Goal: Information Seeking & Learning: Find specific fact

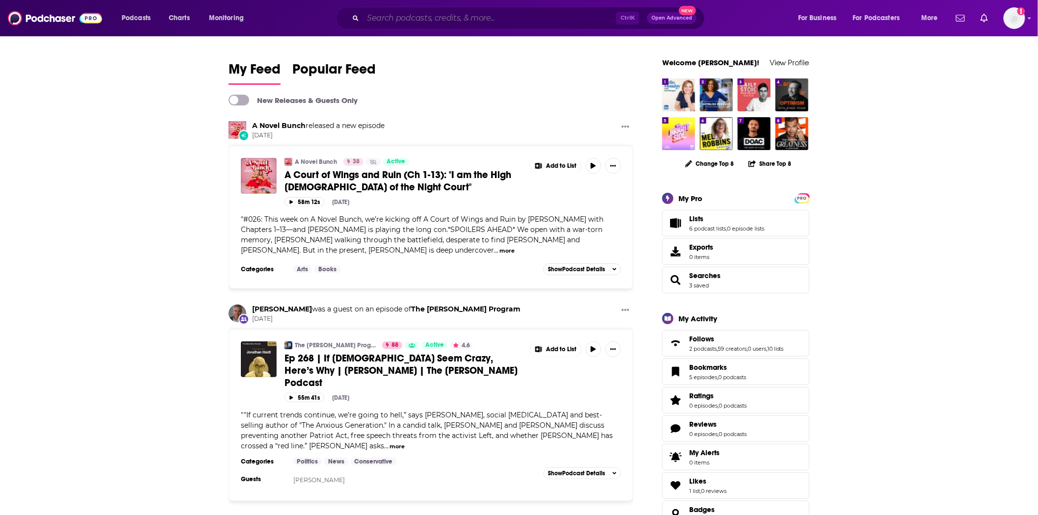
click at [397, 25] on input "Search podcasts, credits, & more..." at bounding box center [489, 18] width 253 height 16
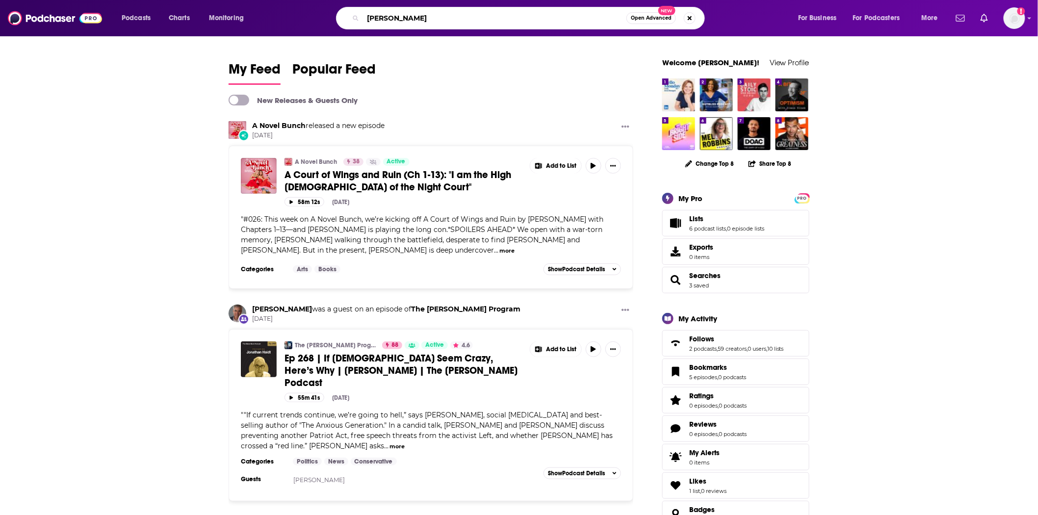
type input "[PERSON_NAME]"
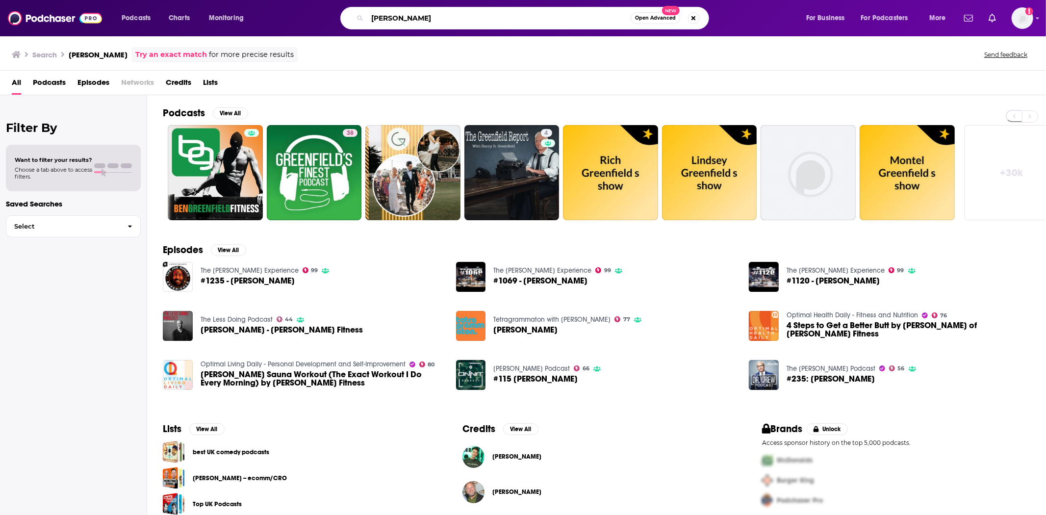
drag, startPoint x: 478, startPoint y: 18, endPoint x: 419, endPoint y: 12, distance: 59.7
click at [419, 12] on input "[PERSON_NAME]" at bounding box center [498, 18] width 263 height 16
click at [25, 11] on img at bounding box center [55, 18] width 94 height 19
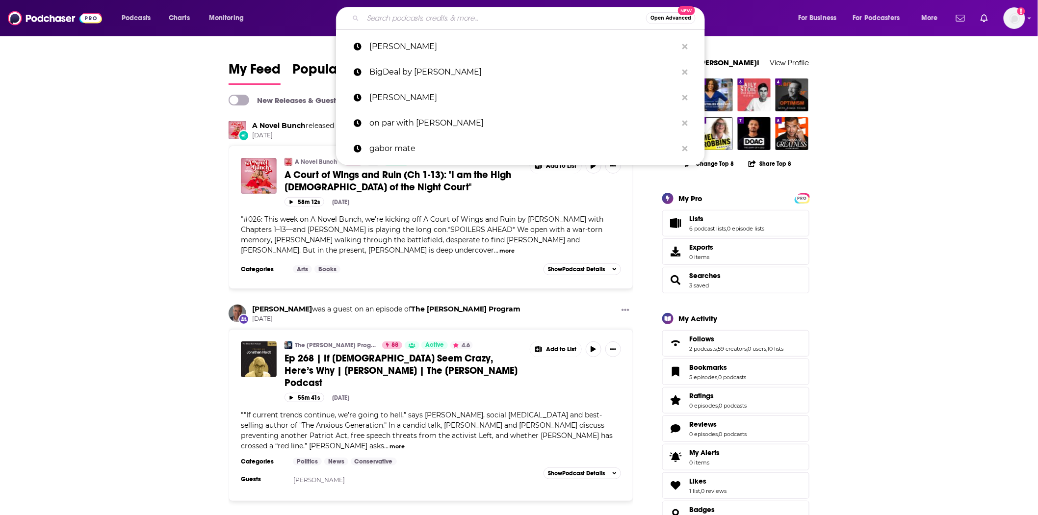
click at [410, 23] on input "Search podcasts, credits, & more..." at bounding box center [504, 18] width 283 height 16
paste input "The [PERSON_NAME] Podcast"
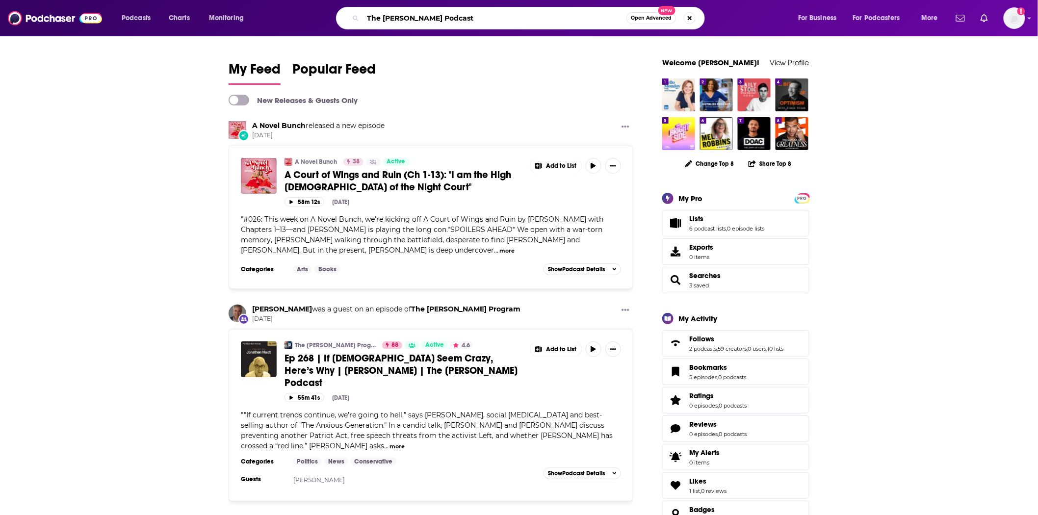
type input "The [PERSON_NAME] Podcast"
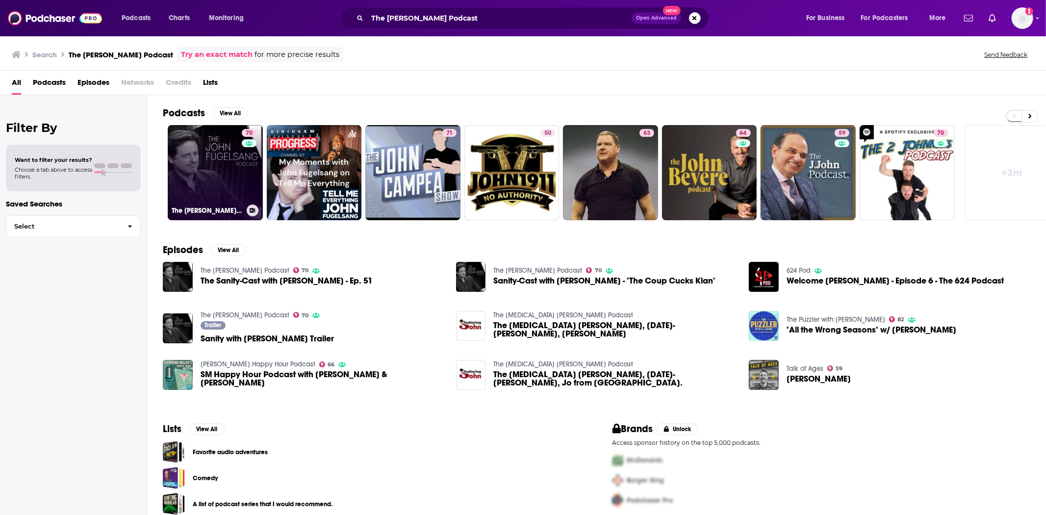
click at [220, 156] on link "70 The [PERSON_NAME] Podcast" at bounding box center [215, 172] width 95 height 95
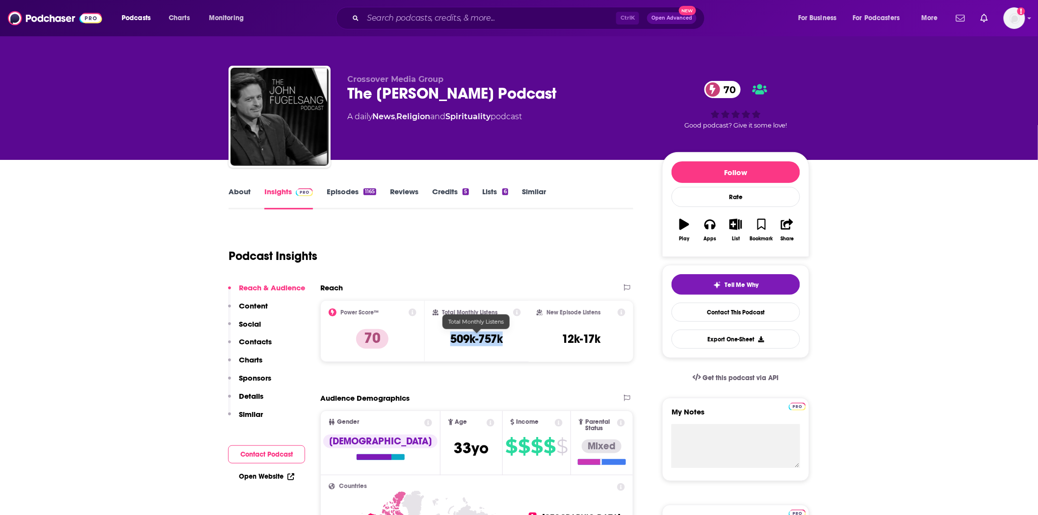
drag, startPoint x: 491, startPoint y: 335, endPoint x: 441, endPoint y: 334, distance: 50.6
click at [441, 334] on div "Total Monthly Listens 509k-757k" at bounding box center [477, 331] width 89 height 45
copy h3 "509k-757k"
click at [342, 191] on link "Episodes 1165" at bounding box center [352, 198] width 50 height 23
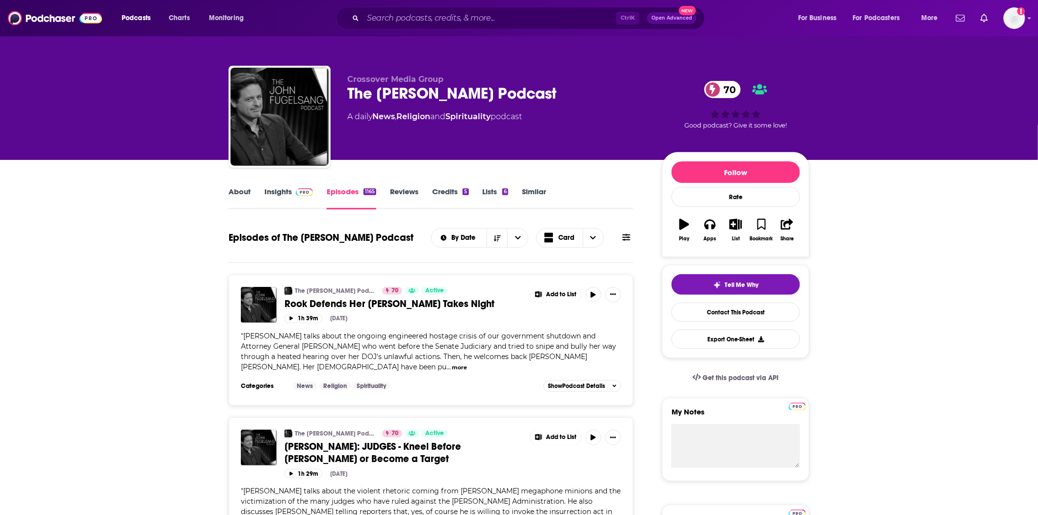
click at [330, 300] on span "Rook Defends Her [PERSON_NAME] Takes Night" at bounding box center [390, 304] width 210 height 12
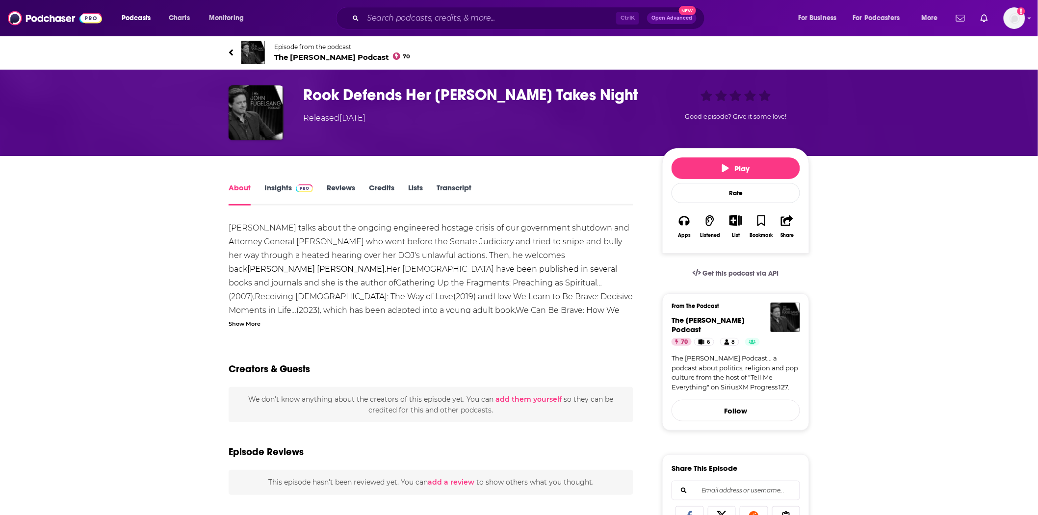
click at [457, 187] on link "Transcript" at bounding box center [454, 194] width 35 height 23
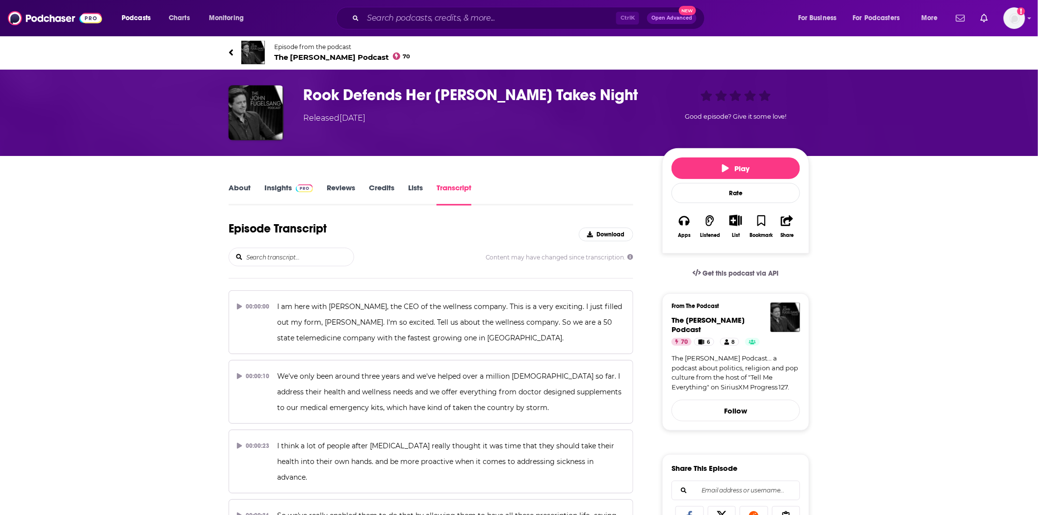
click at [331, 259] on input "search" at bounding box center [299, 257] width 108 height 18
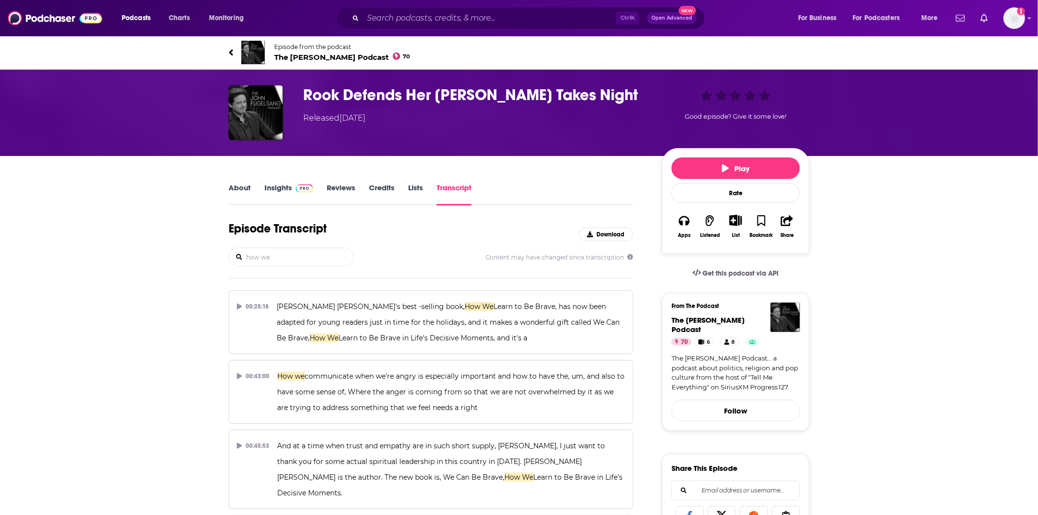
scroll to position [54, 0]
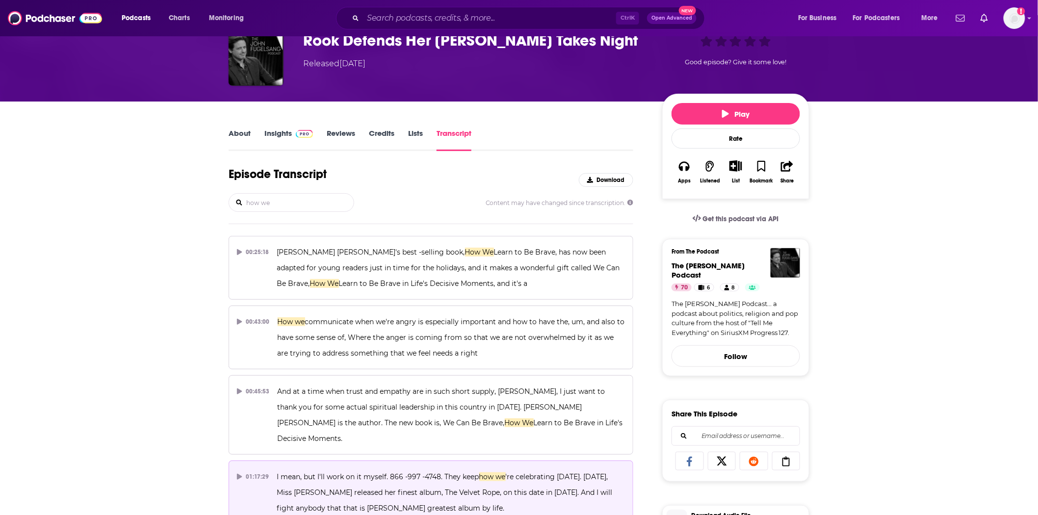
type input "how we"
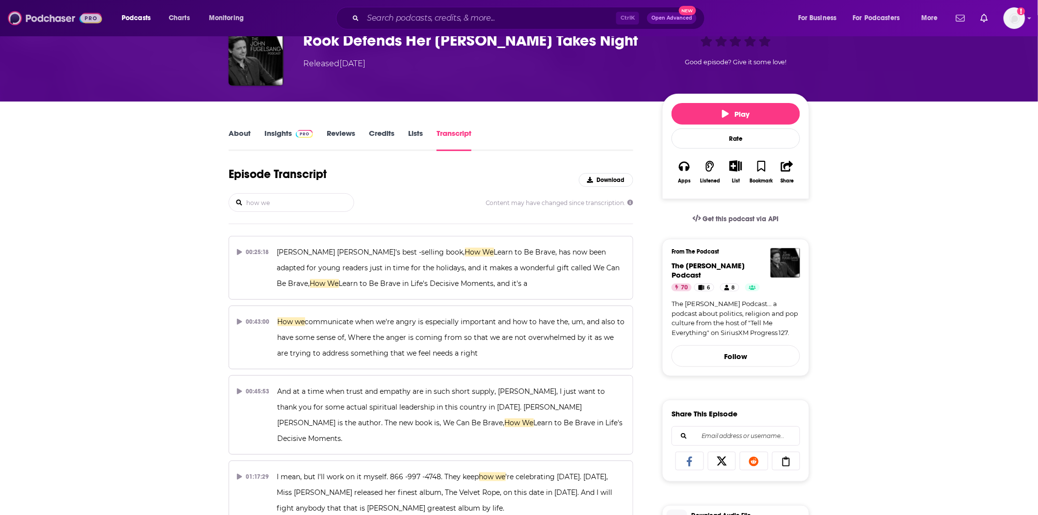
click at [70, 17] on img at bounding box center [55, 18] width 94 height 19
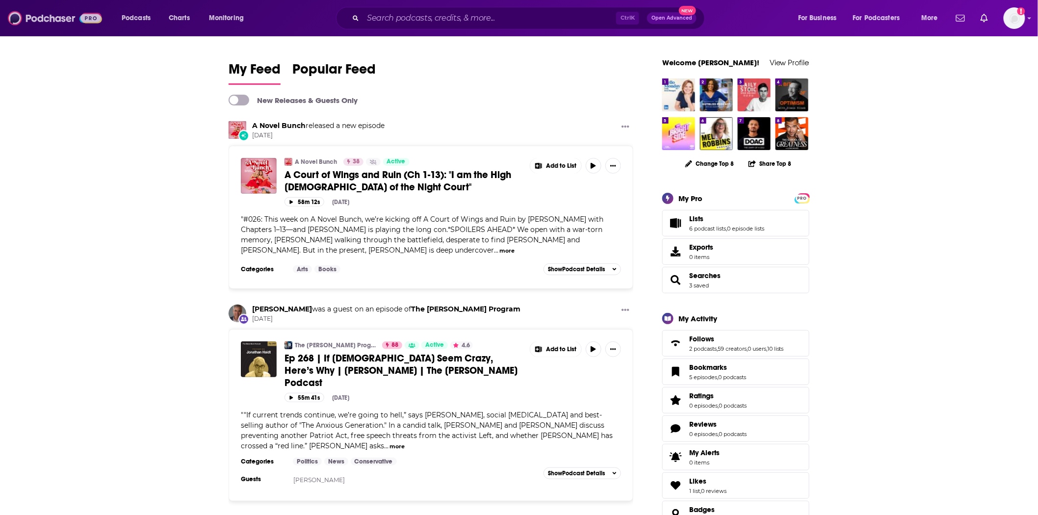
click at [52, 20] on img at bounding box center [55, 18] width 94 height 19
drag, startPoint x: 63, startPoint y: 460, endPoint x: 78, endPoint y: 465, distance: 15.5
